Goal: Task Accomplishment & Management: Manage account settings

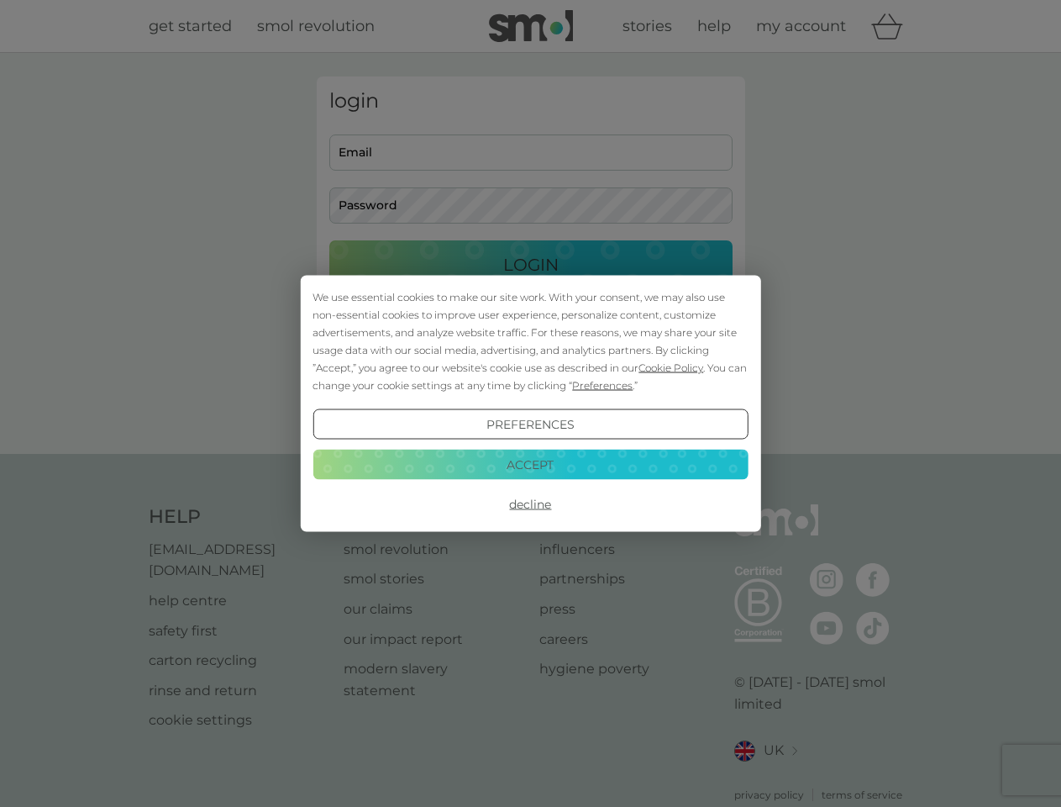
click at [671, 367] on span "Cookie Policy" at bounding box center [671, 367] width 65 height 13
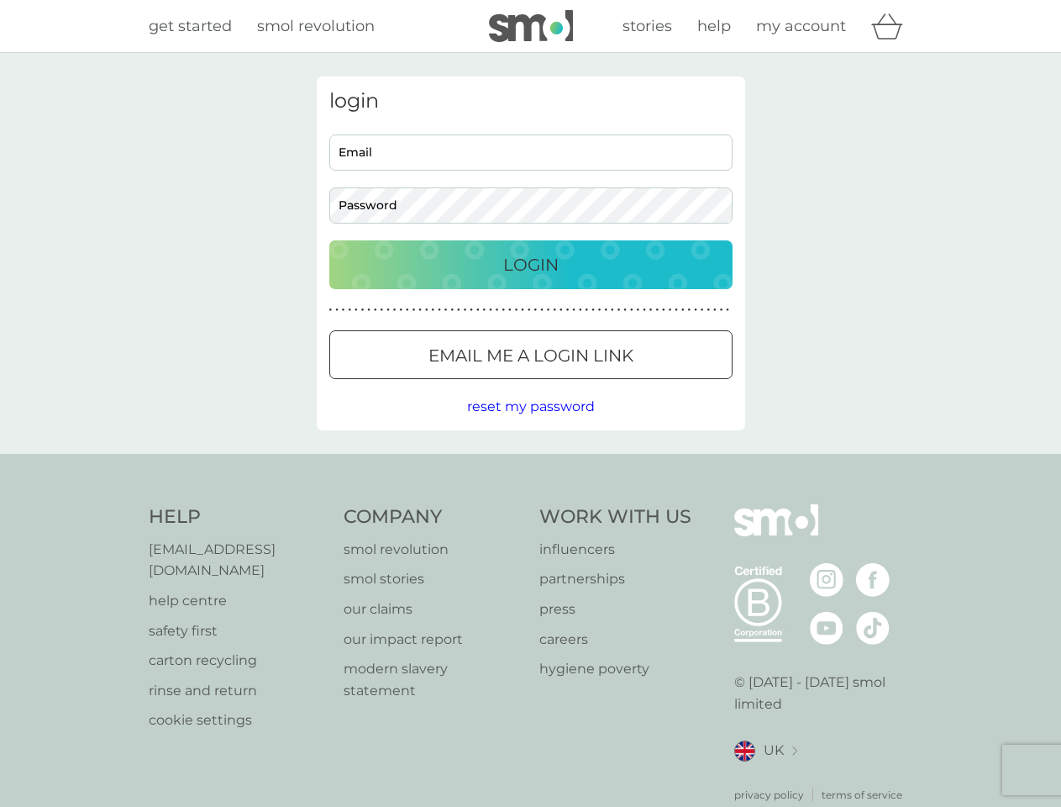
click at [601, 385] on div "login Email Password Login ● ● ● ● ● ● ● ● ● ● ● ● ● ● ● ● ● ● ● ● ● ● ● ● ● ● …" at bounding box center [531, 253] width 429 height 354
click at [530, 424] on div "login Email Password Login ● ● ● ● ● ● ● ● ● ● ● ● ● ● ● ● ● ● ● ● ● ● ● ● ● ● …" at bounding box center [531, 253] width 429 height 354
click at [530, 504] on div "Help [EMAIL_ADDRESS][DOMAIN_NAME] help centre safety first carton recycling rin…" at bounding box center [531, 653] width 765 height 298
click at [530, 464] on div "Help [EMAIL_ADDRESS][DOMAIN_NAME] help centre safety first carton recycling rin…" at bounding box center [530, 653] width 1061 height 399
